Goal: Navigation & Orientation: Go to known website

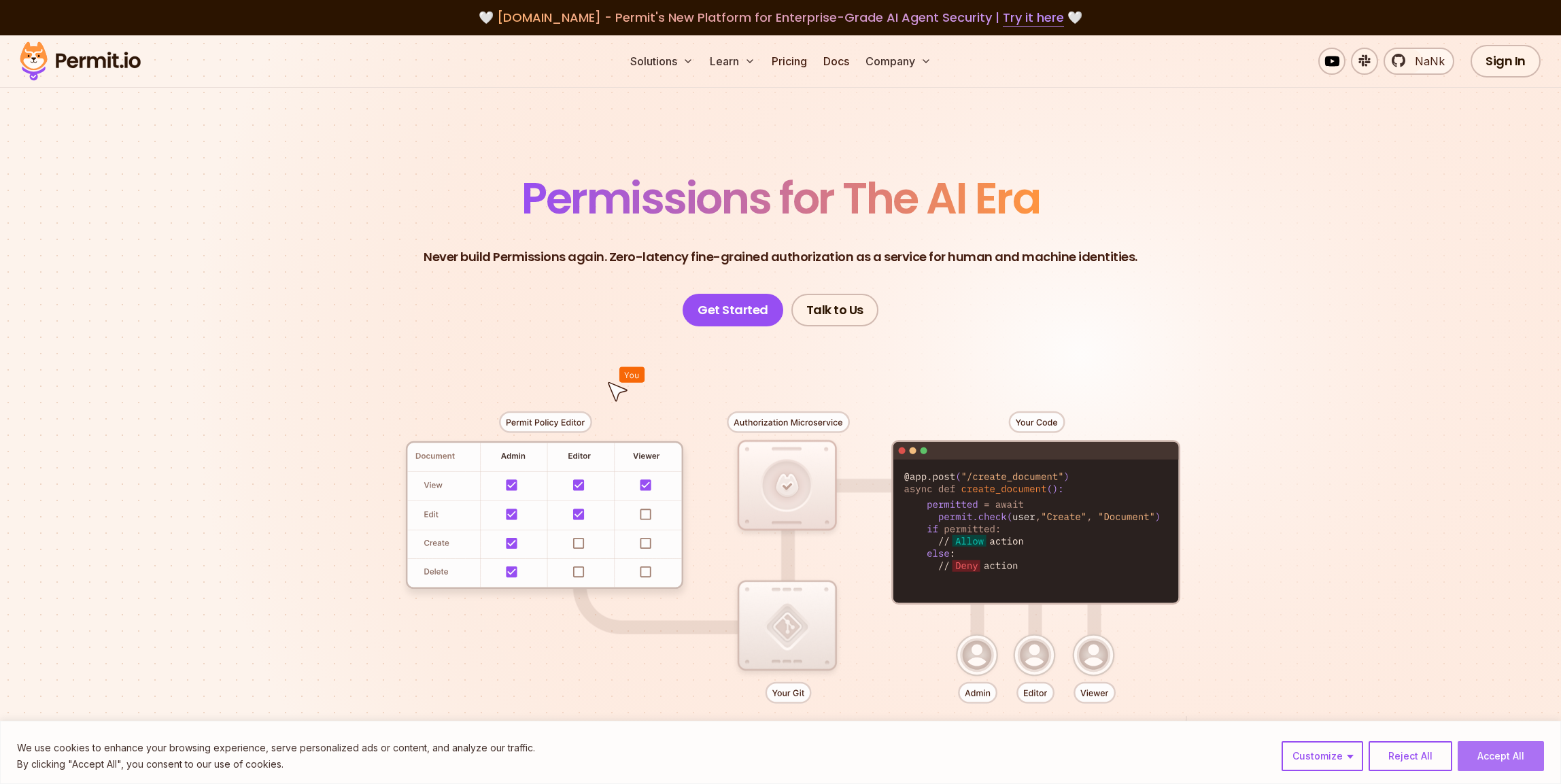
click at [1520, 758] on button "Accept All" at bounding box center [1501, 756] width 87 height 30
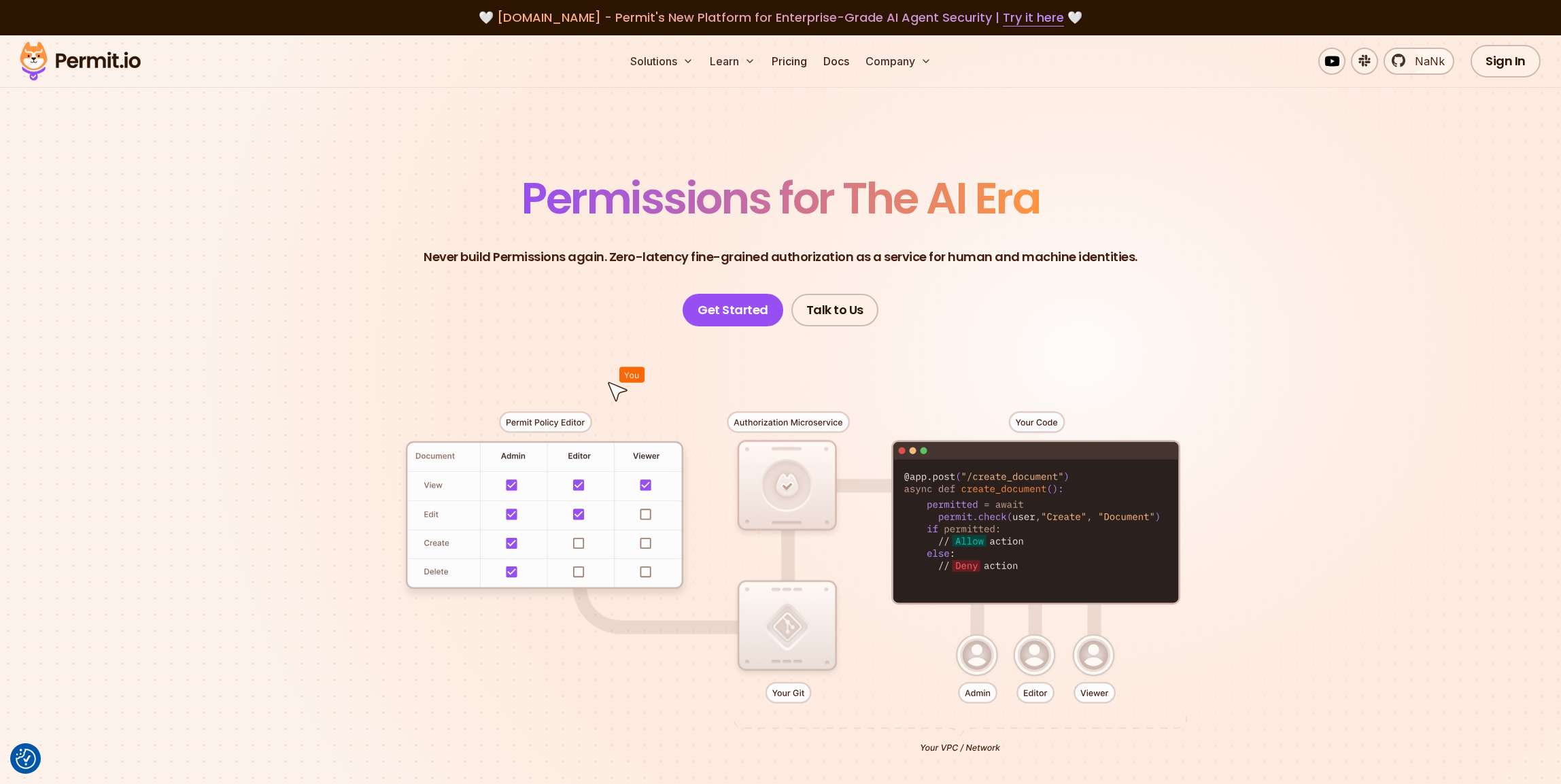
click at [1176, 334] on div at bounding box center [780, 576] width 952 height 500
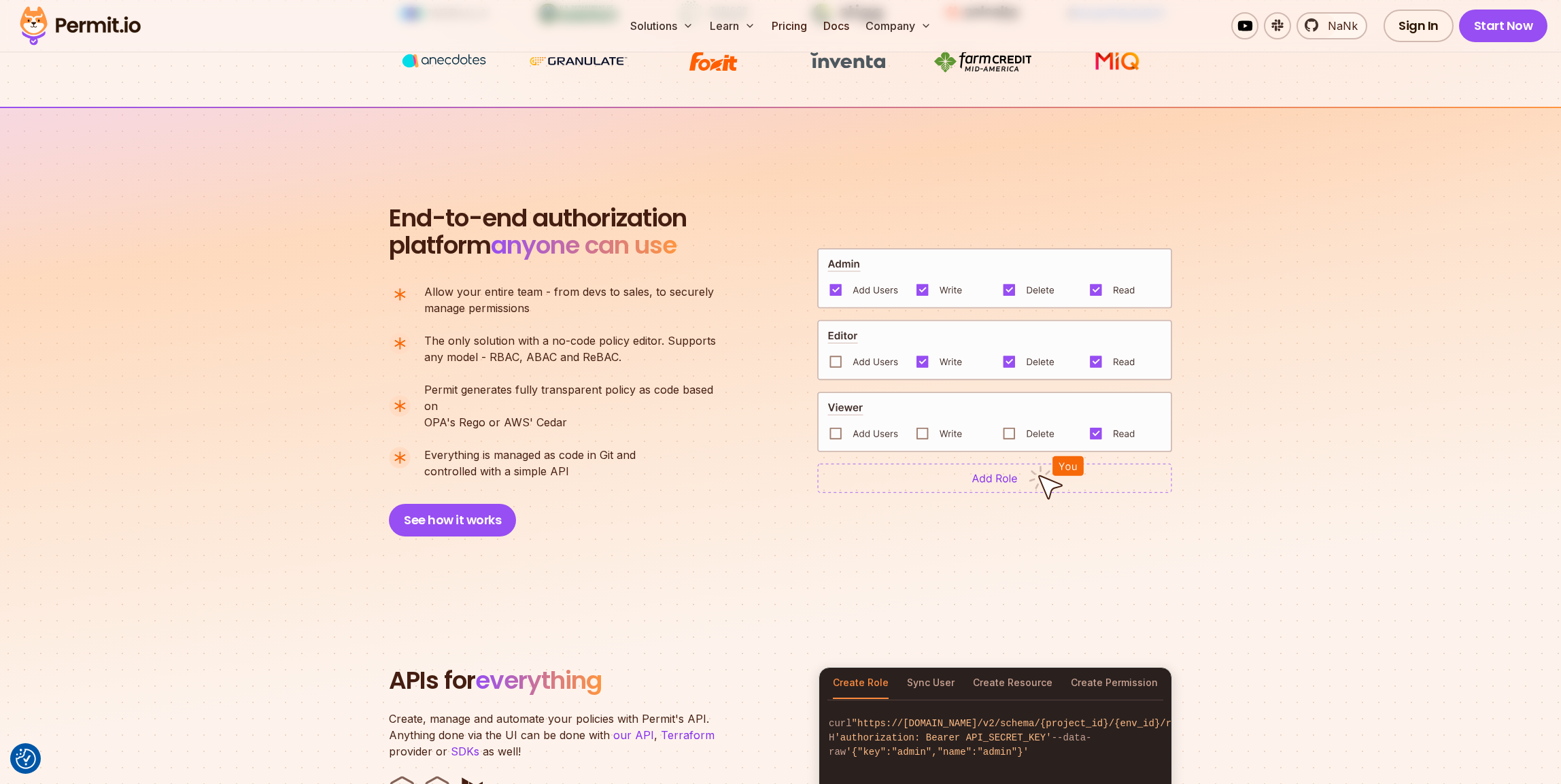
scroll to position [824, 0]
click at [1340, 282] on section "End-to-end authorization platform anyone can use A no-code authorization platfo…" at bounding box center [780, 357] width 1561 height 495
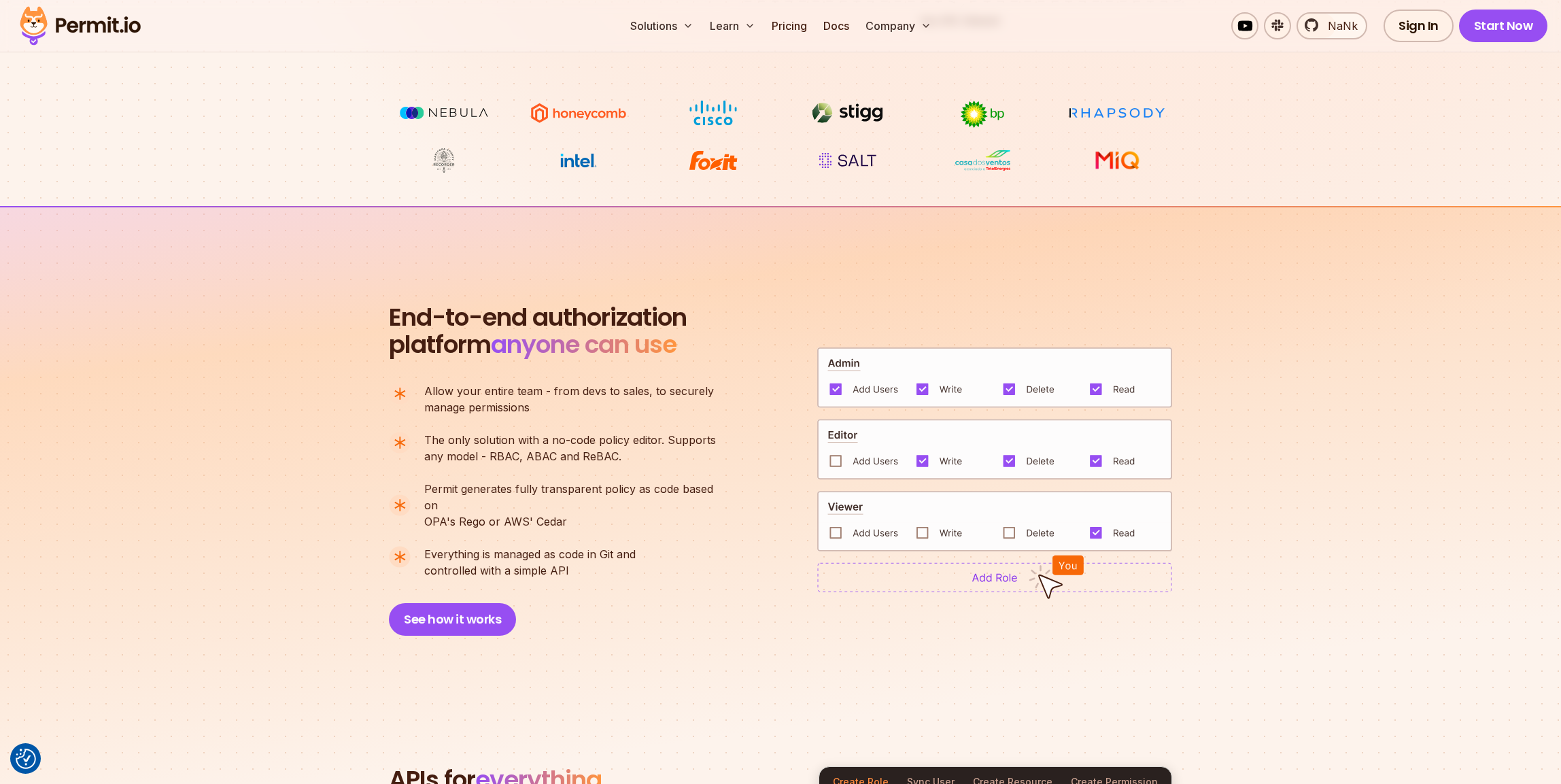
scroll to position [725, 0]
click at [561, 213] on section "End-to-end authorization platform anyone can use A no-code authorization platfo…" at bounding box center [780, 455] width 1561 height 495
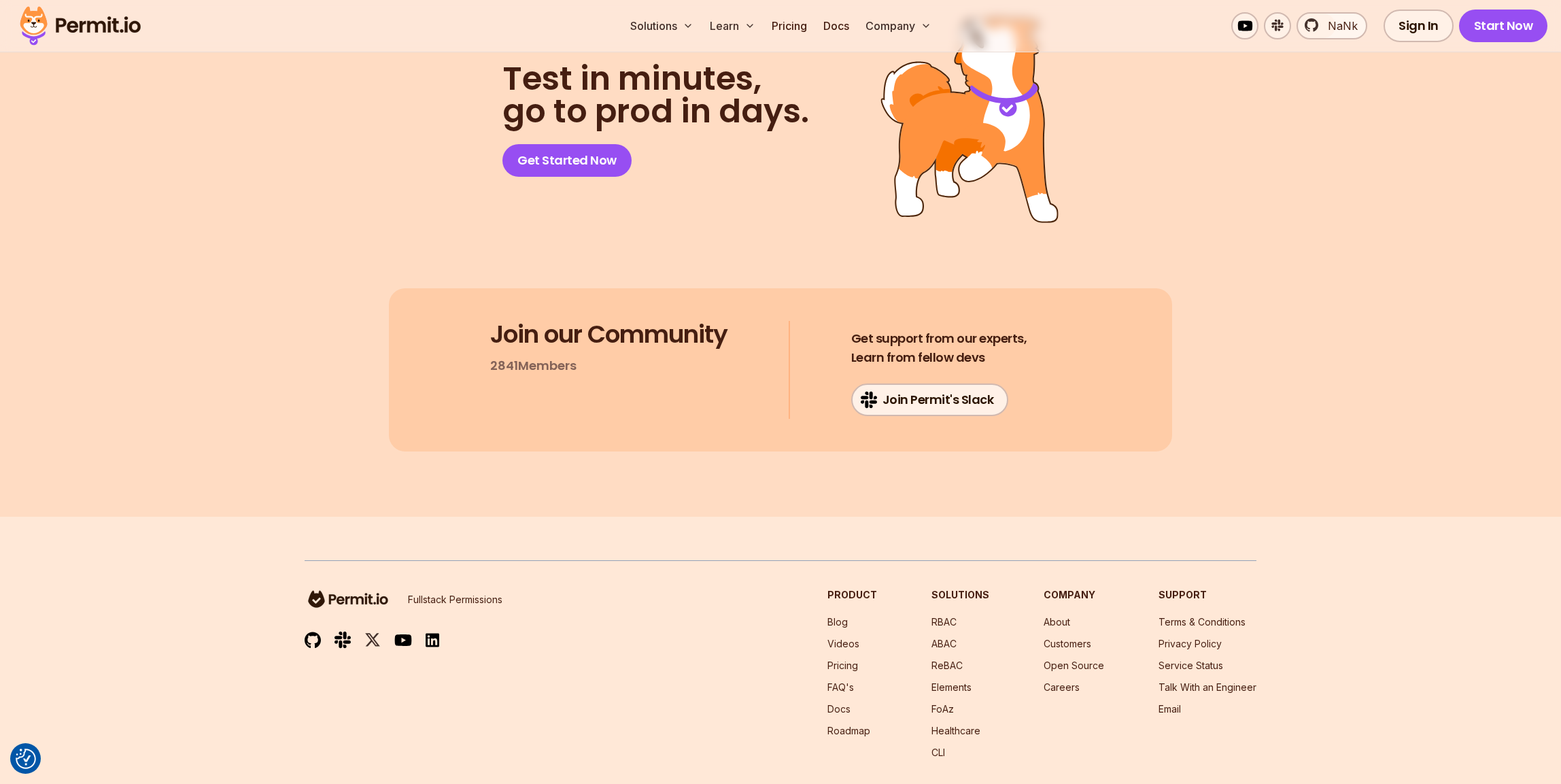
scroll to position [7117, 0]
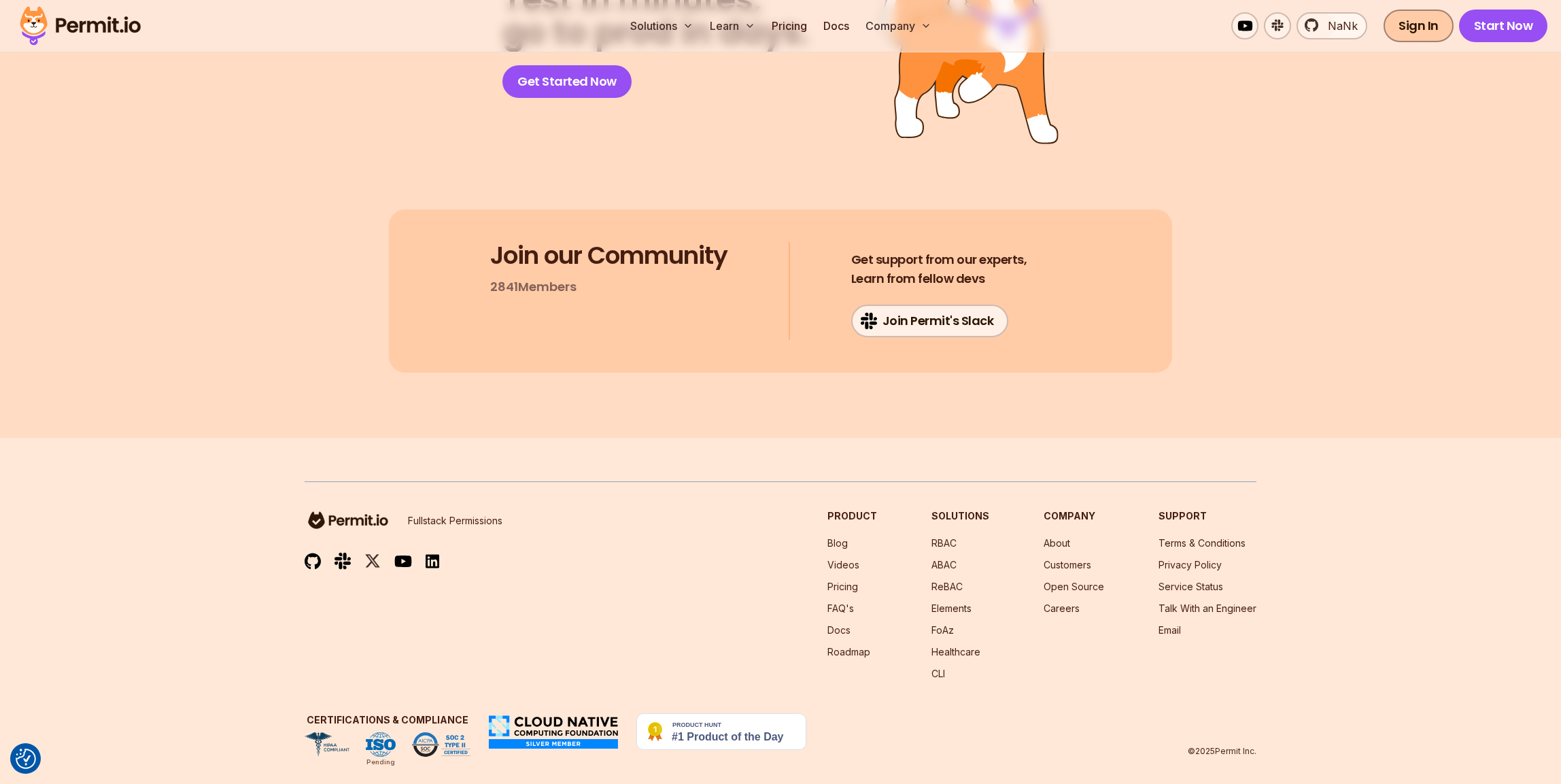
click at [1399, 29] on link "Sign In" at bounding box center [1418, 26] width 70 height 33
